Goal: Find specific page/section: Find specific page/section

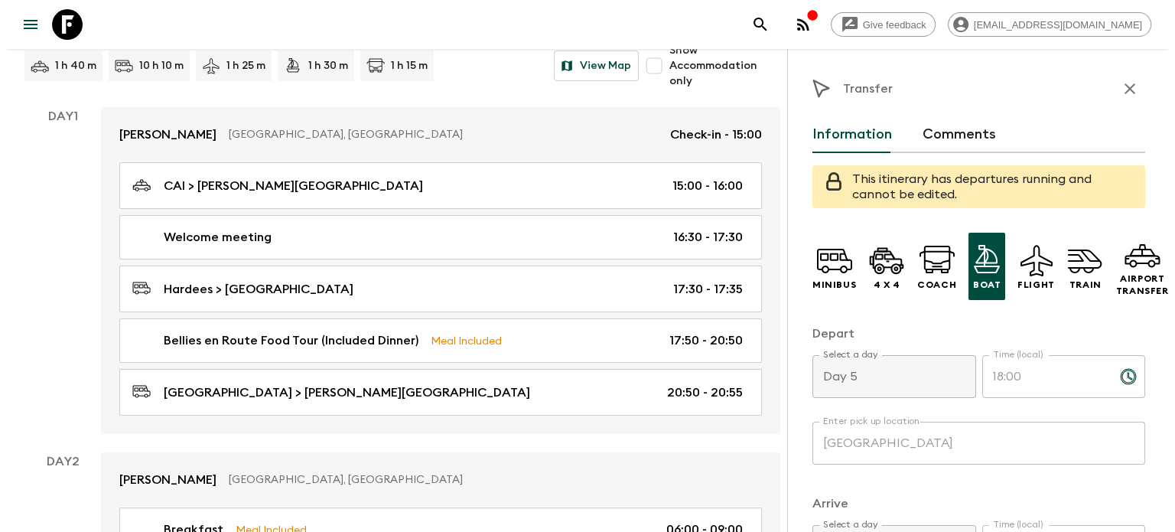
scroll to position [406, 0]
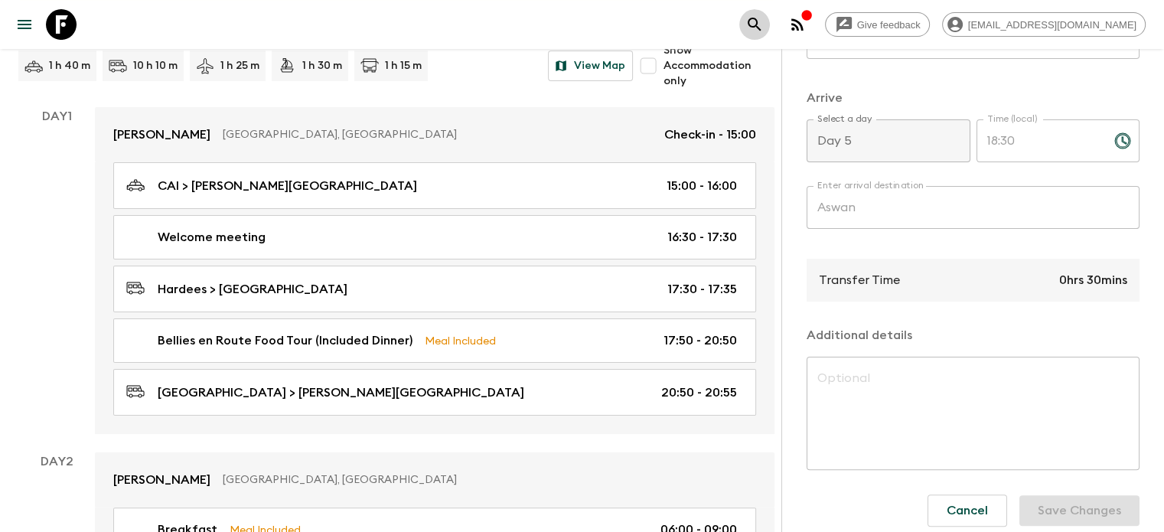
click at [764, 30] on icon "search adventures" at bounding box center [754, 24] width 18 height 18
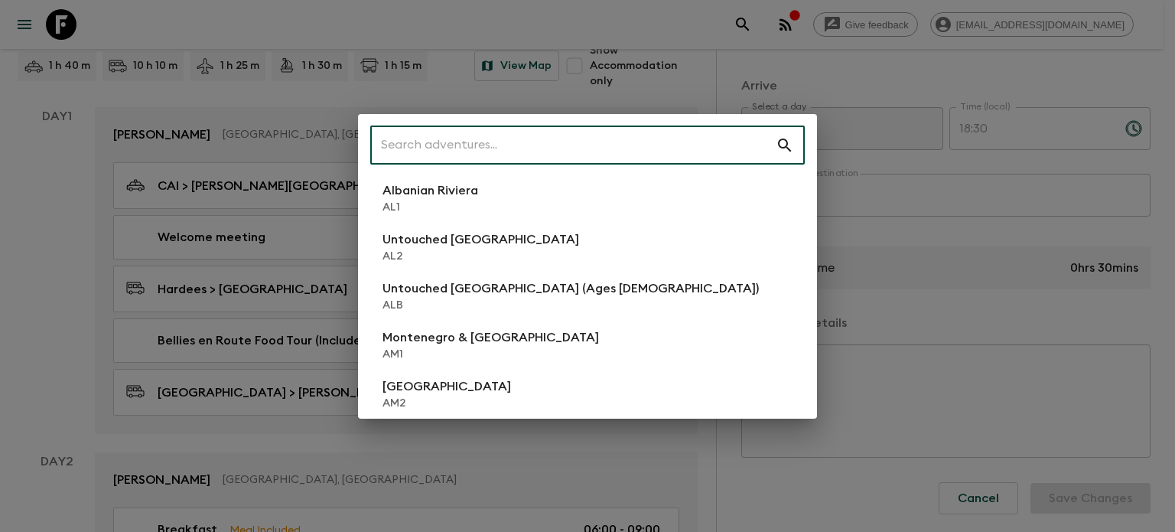
type input "o"
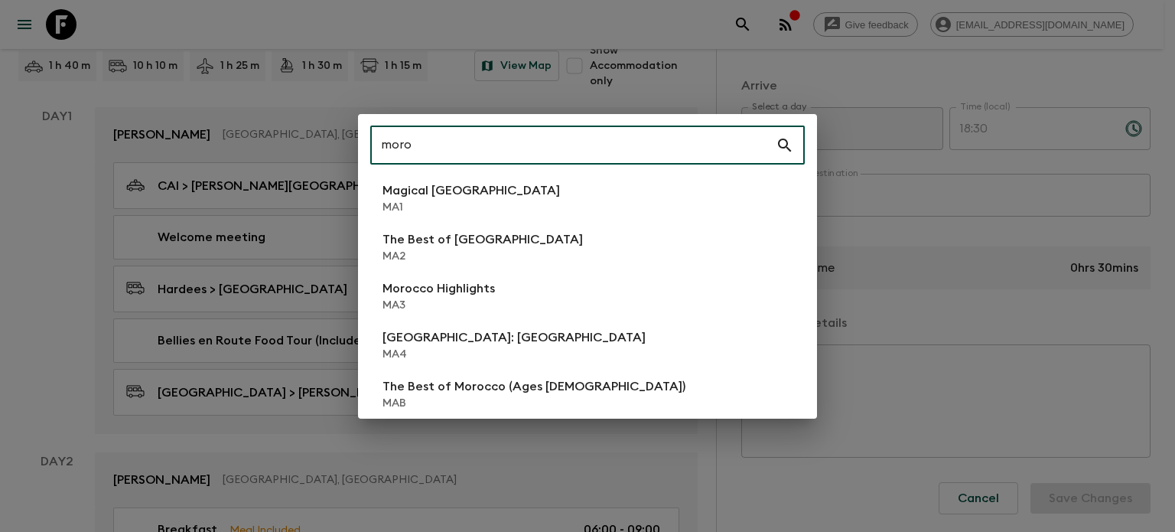
type input "moro"
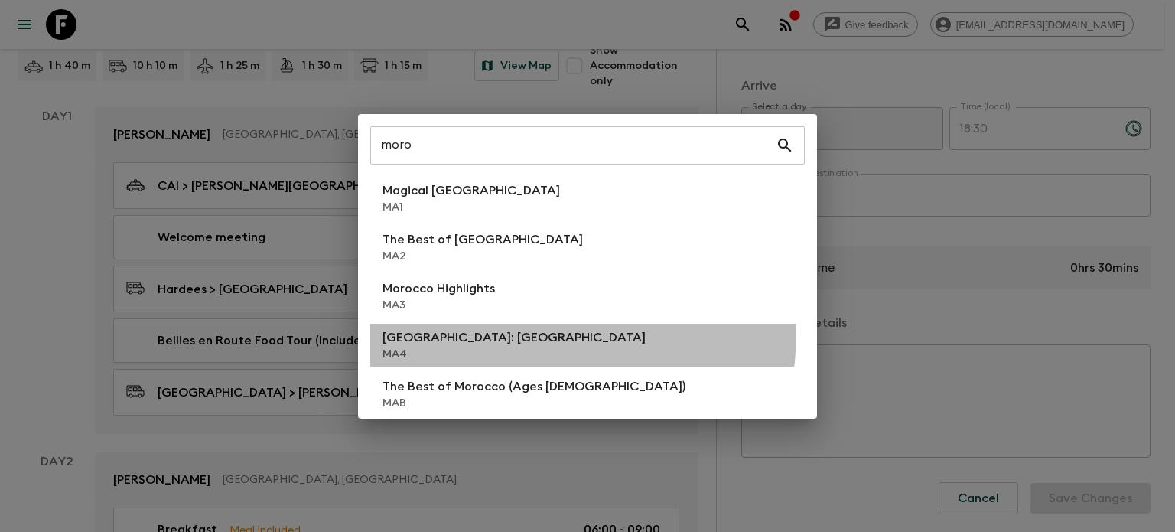
click at [520, 333] on li "[GEOGRAPHIC_DATA]: [GEOGRAPHIC_DATA] MA4" at bounding box center [587, 345] width 435 height 43
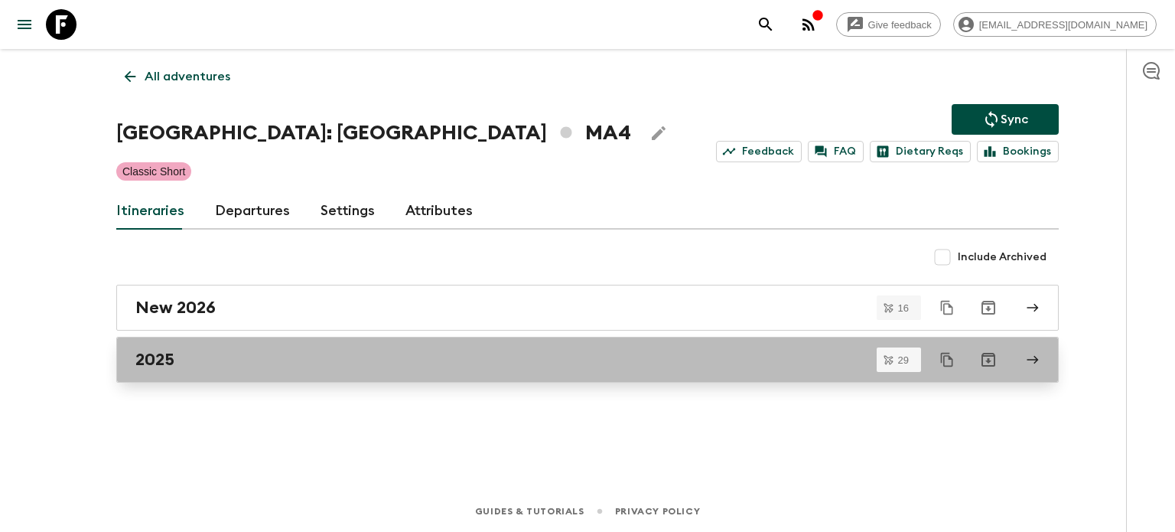
click at [283, 371] on link "2025" at bounding box center [587, 360] width 943 height 46
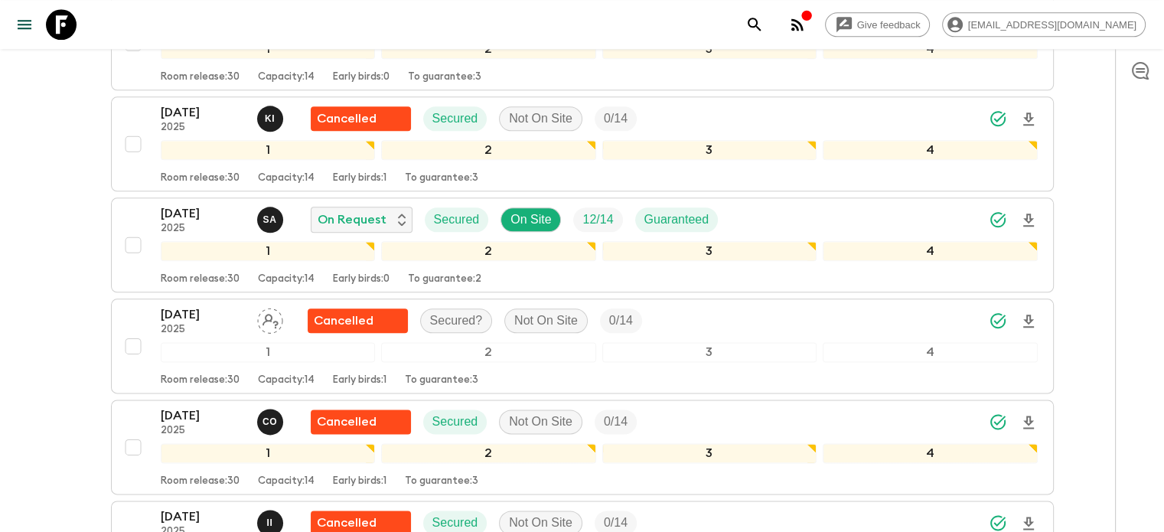
scroll to position [1849, 0]
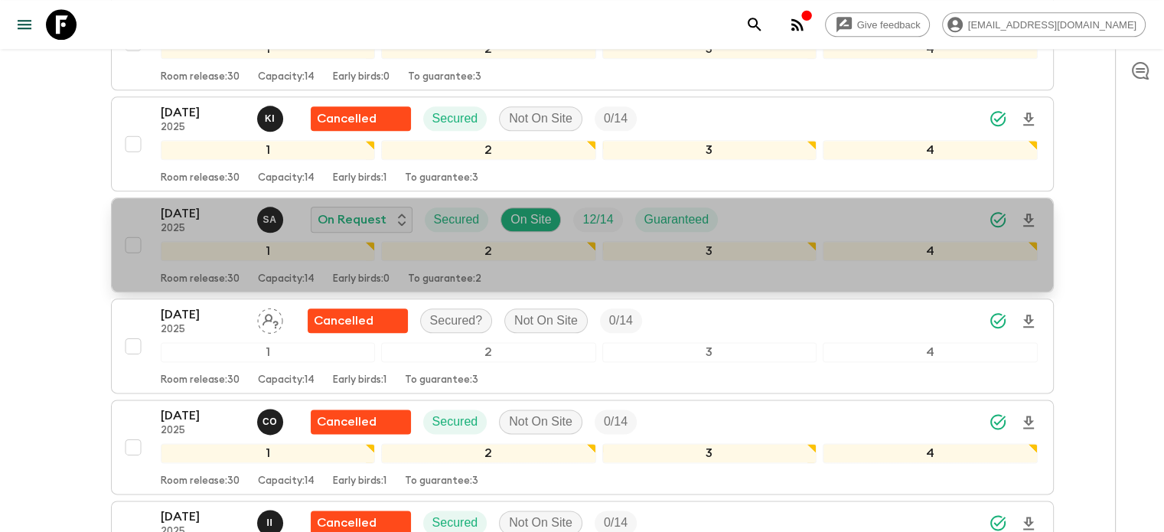
click at [205, 204] on p "[DATE]" at bounding box center [203, 213] width 84 height 18
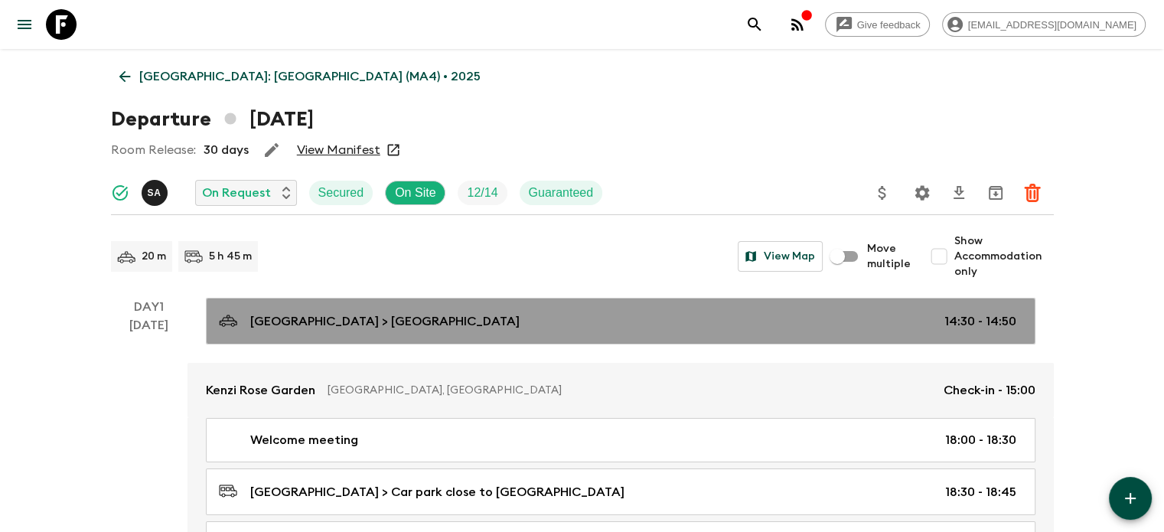
click at [349, 305] on link "[GEOGRAPHIC_DATA] > [GEOGRAPHIC_DATA] 14:30 - 14:50" at bounding box center [620, 321] width 829 height 47
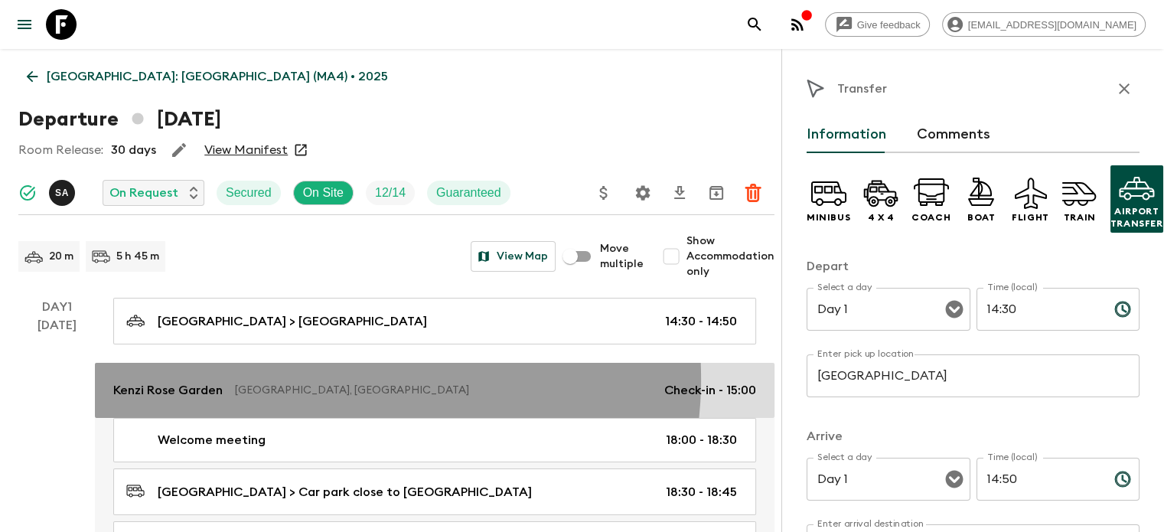
click at [334, 379] on link "Kenzi Rose Garden Marrakesh, [GEOGRAPHIC_DATA] Check-in - 15:00" at bounding box center [435, 390] width 680 height 55
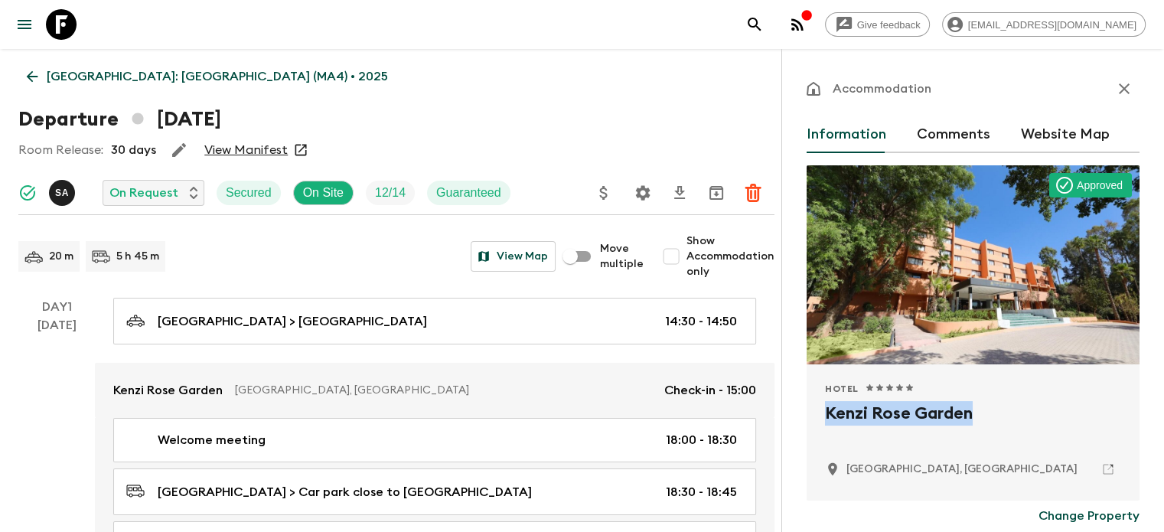
drag, startPoint x: 921, startPoint y: 409, endPoint x: 743, endPoint y: 412, distance: 178.3
click at [807, 412] on div "Hotel 1 Star 2 Stars 3 Stars 4 Stars 5 Stars [PERSON_NAME] Garden Marrakesh, [G…" at bounding box center [973, 432] width 333 height 136
copy h2 "Kenzi Rose Garden"
